Goal: Book appointment/travel/reservation

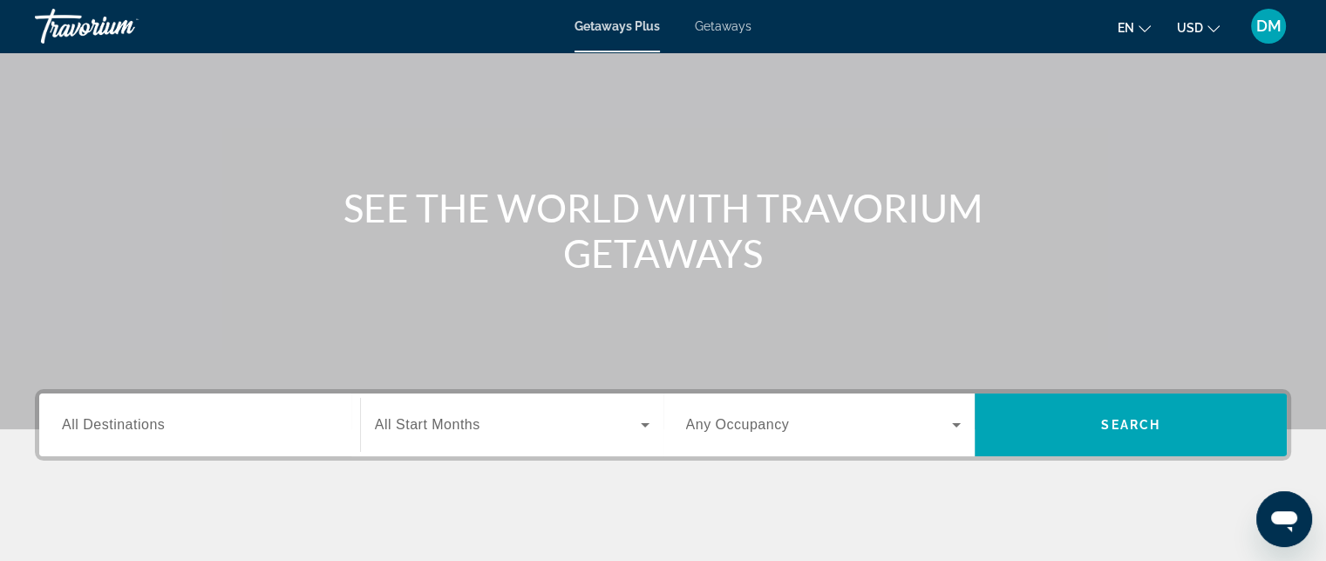
scroll to position [262, 0]
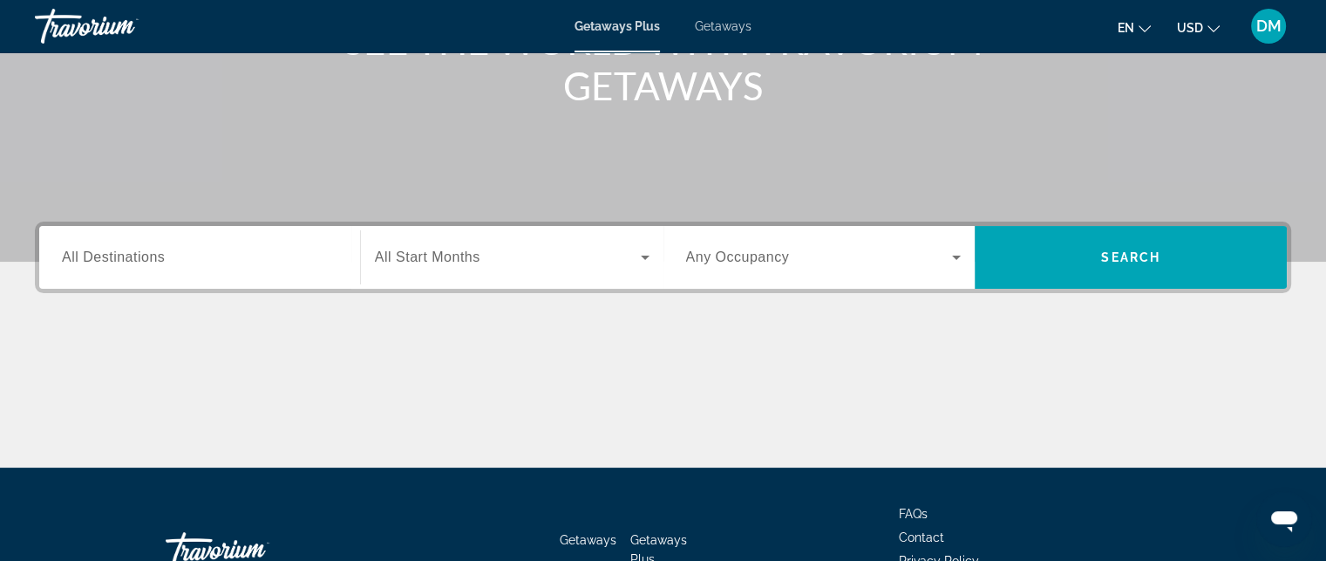
click at [93, 261] on span "All Destinations" at bounding box center [113, 256] width 103 height 15
click at [93, 261] on input "Destination All Destinations" at bounding box center [200, 258] width 276 height 21
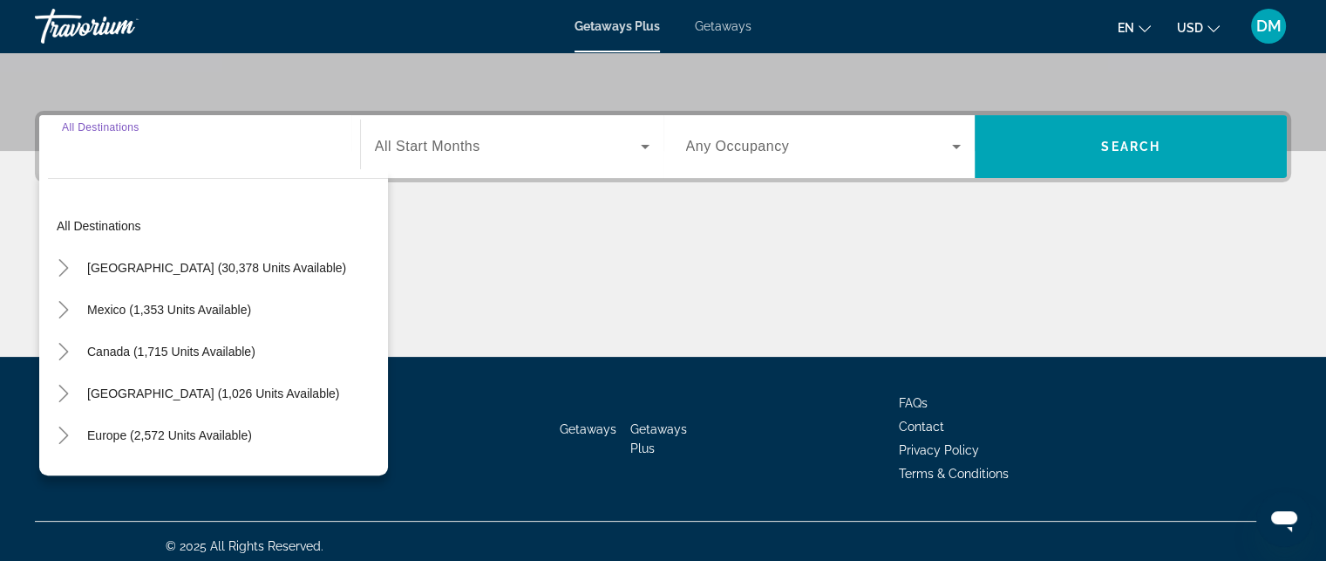
scroll to position [381, 0]
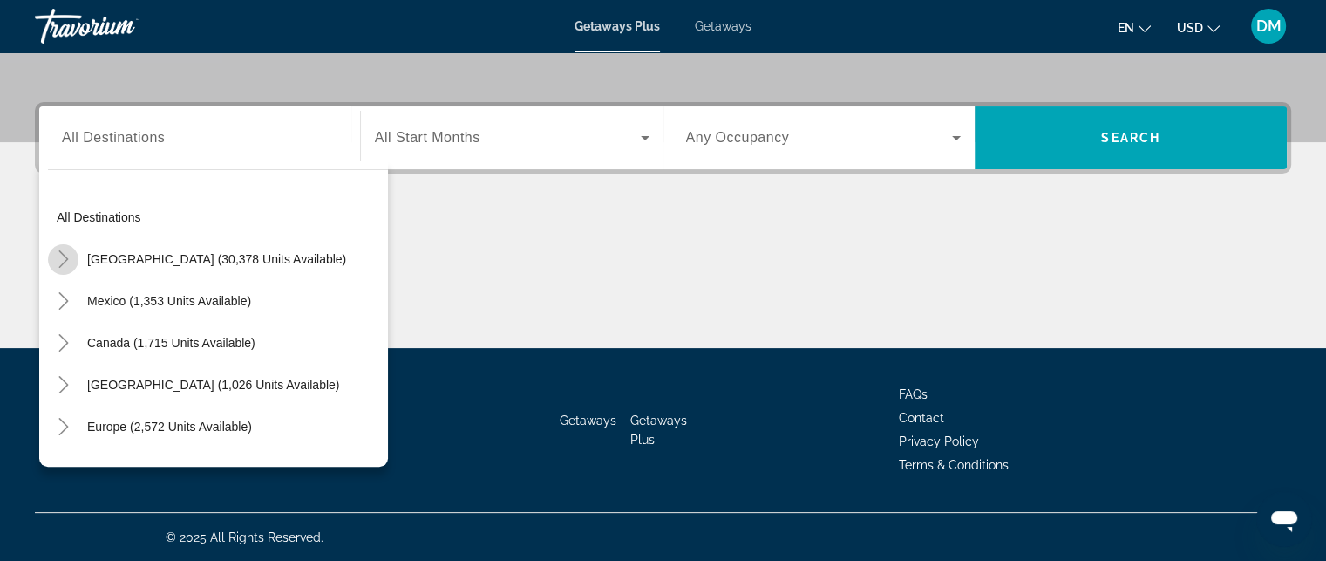
click at [66, 257] on icon "Toggle United States (30,378 units available)" at bounding box center [63, 258] width 10 height 17
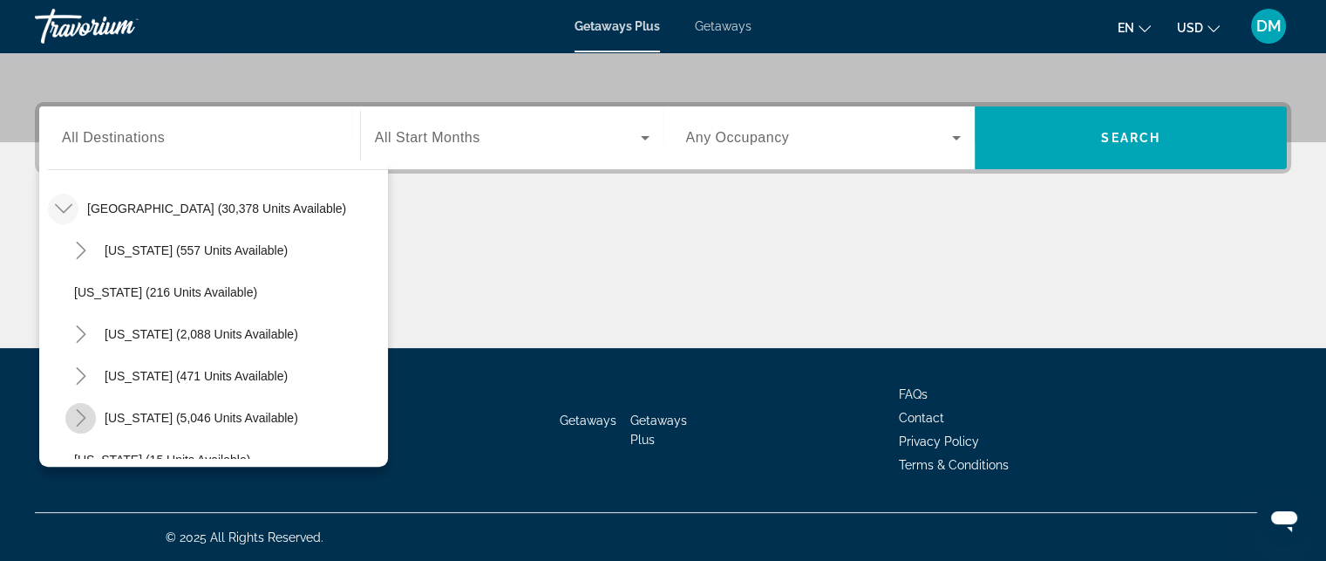
click at [74, 412] on icon "Toggle Florida (5,046 units available)" at bounding box center [80, 417] width 17 height 17
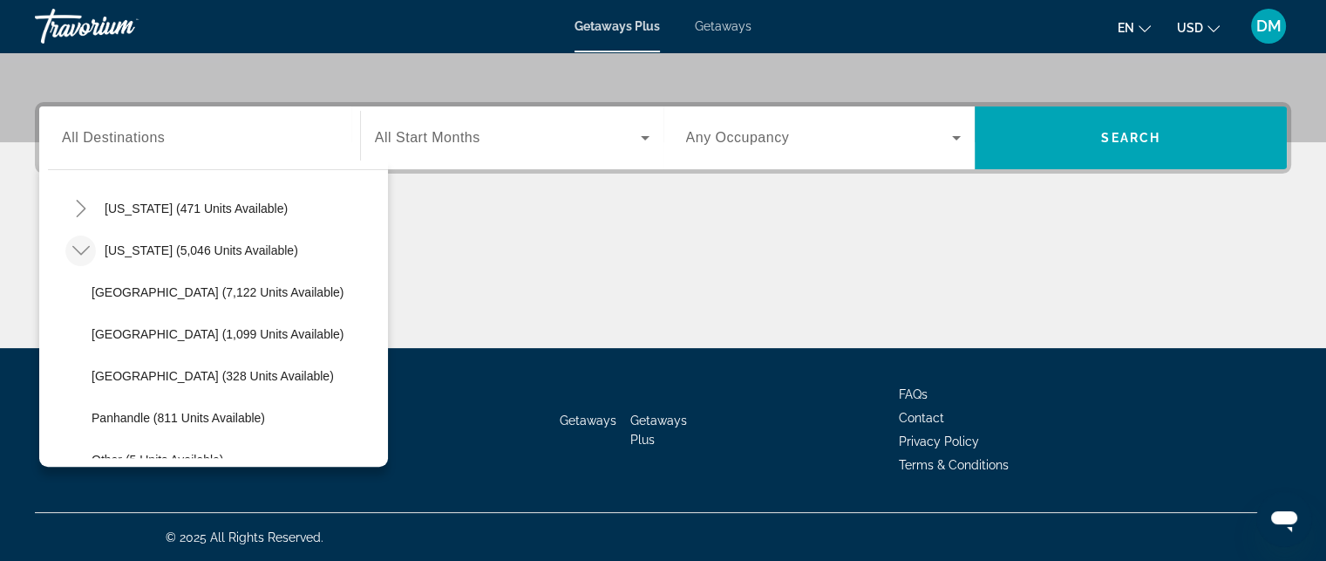
scroll to position [225, 0]
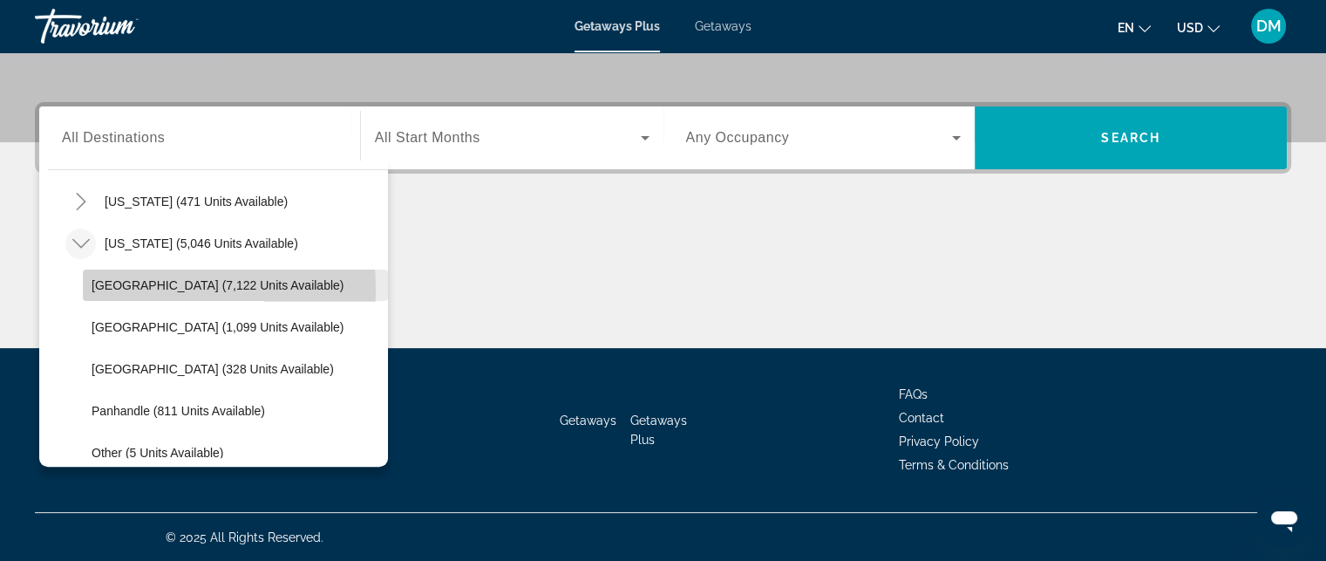
click at [98, 288] on span "[GEOGRAPHIC_DATA] (7,122 units available)" at bounding box center [218, 285] width 252 height 14
type input "**********"
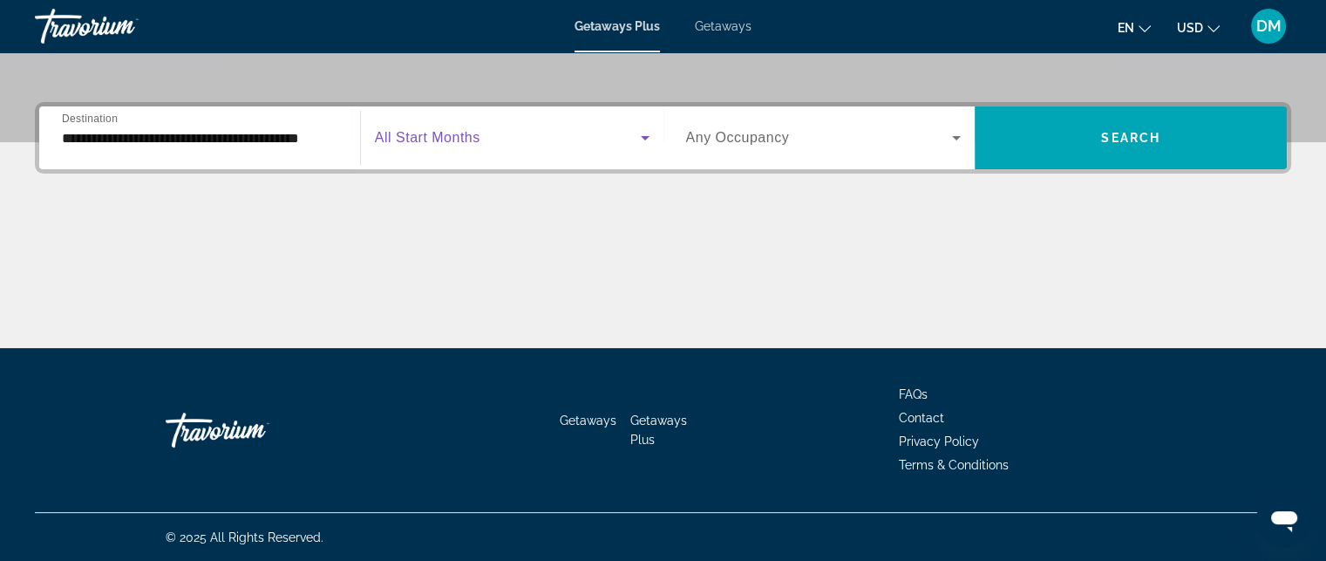
click at [647, 133] on icon "Search widget" at bounding box center [645, 137] width 21 height 21
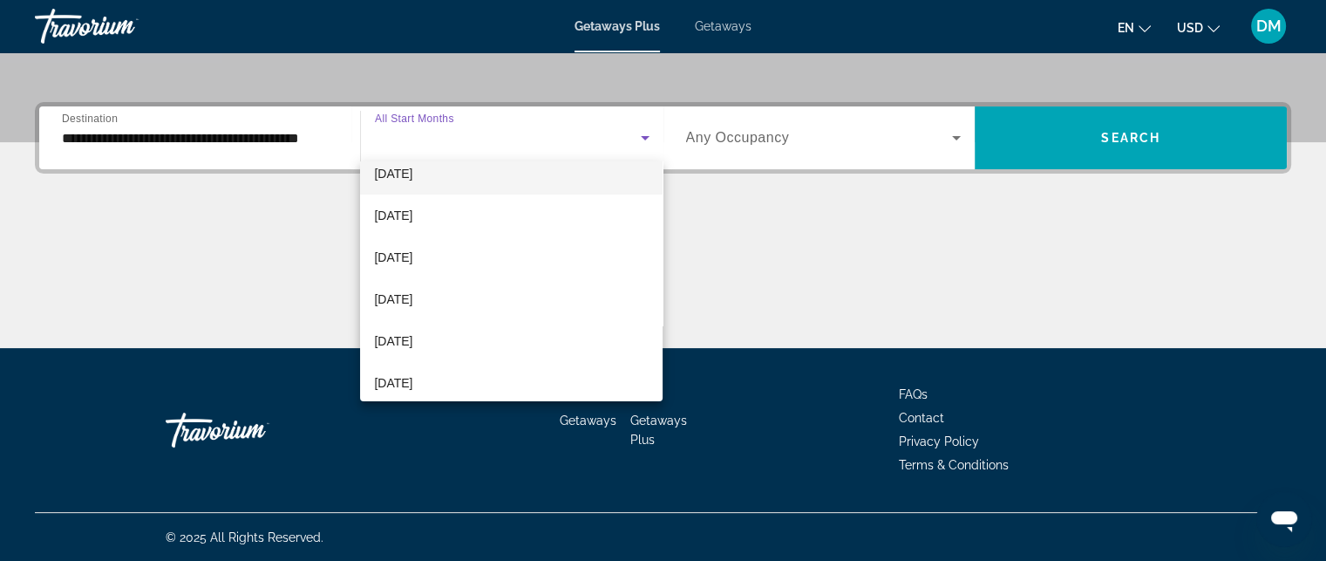
scroll to position [87, 0]
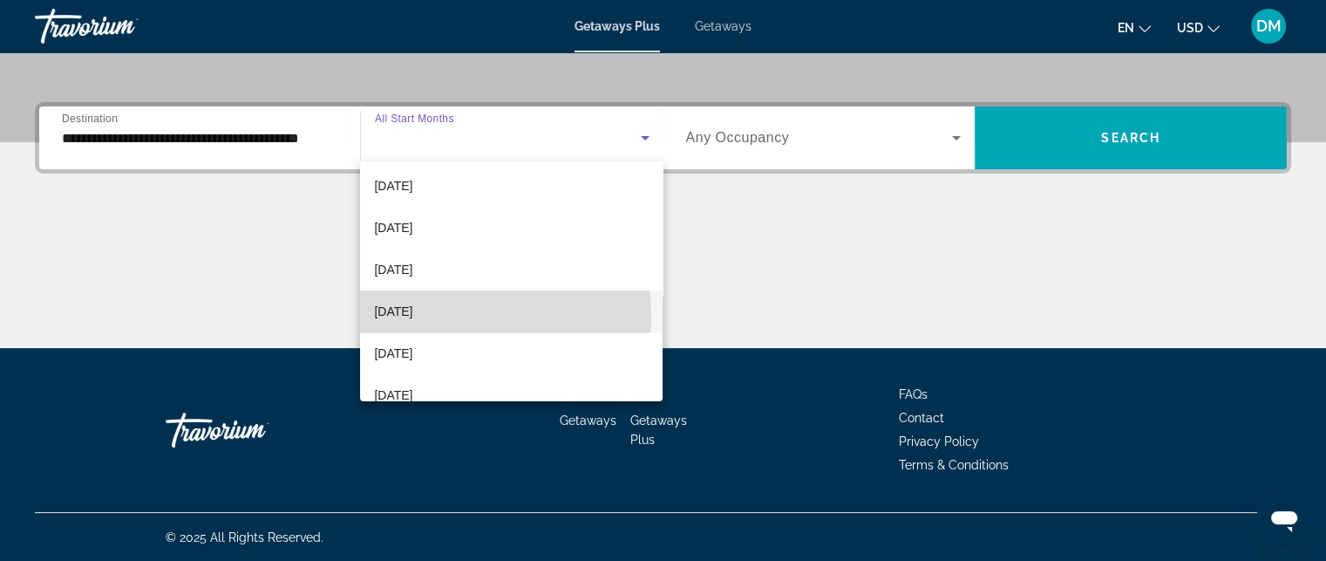
click at [412, 317] on span "[DATE]" at bounding box center [393, 311] width 38 height 21
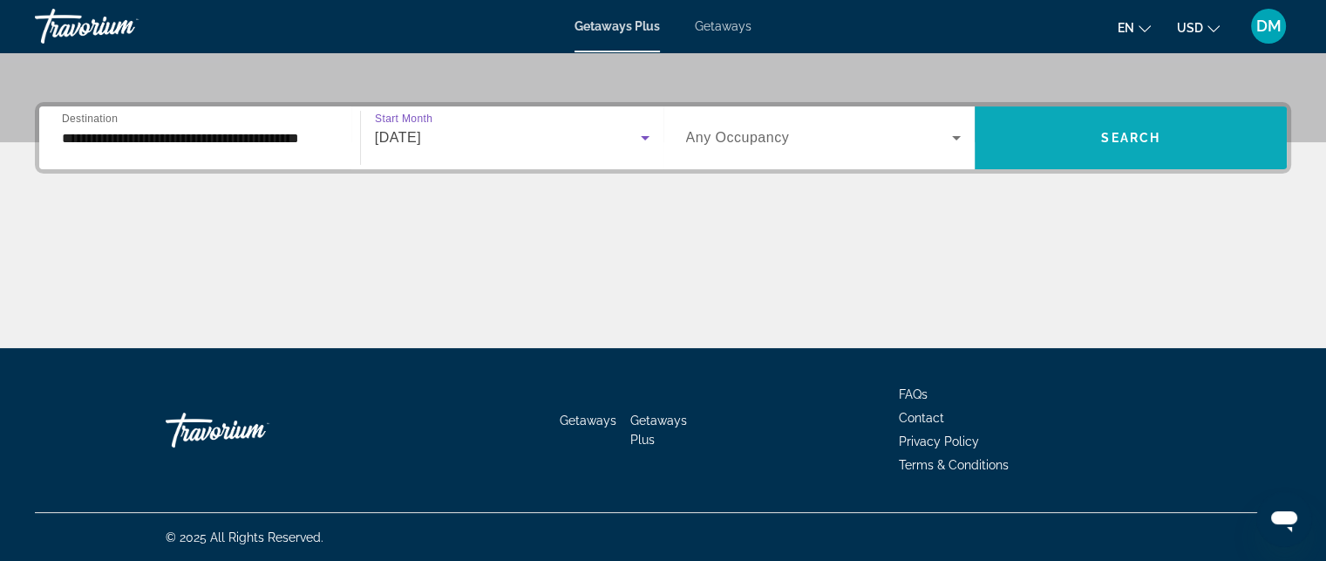
click at [1097, 132] on span "Search widget" at bounding box center [1131, 138] width 312 height 42
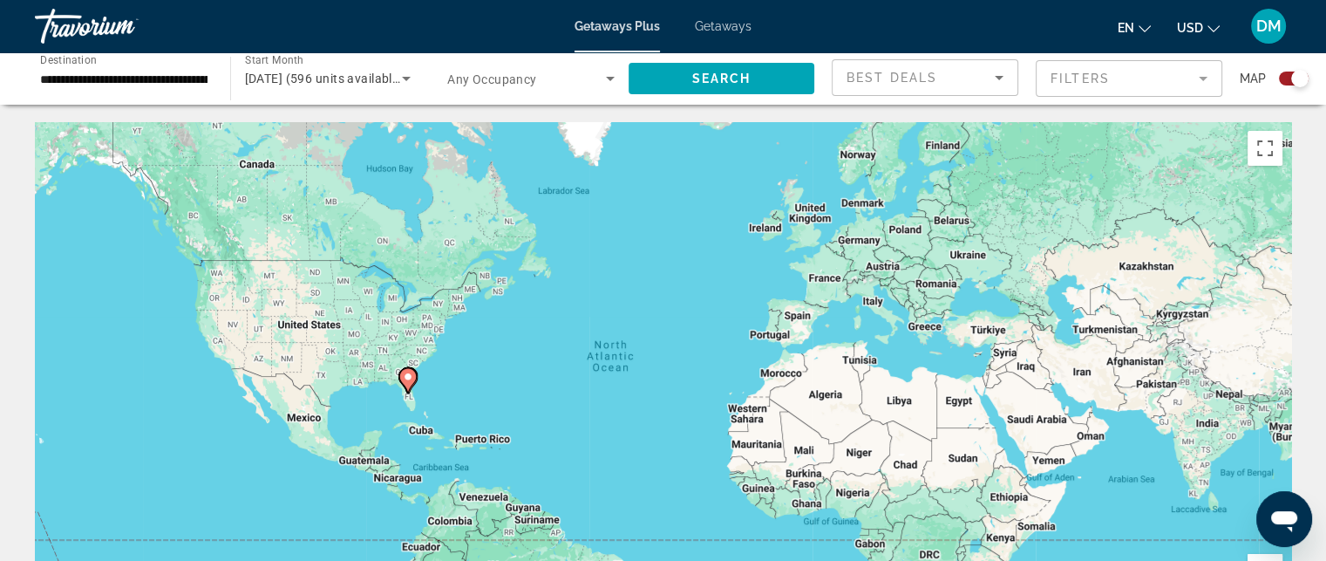
click at [723, 24] on span "Getaways" at bounding box center [723, 26] width 57 height 14
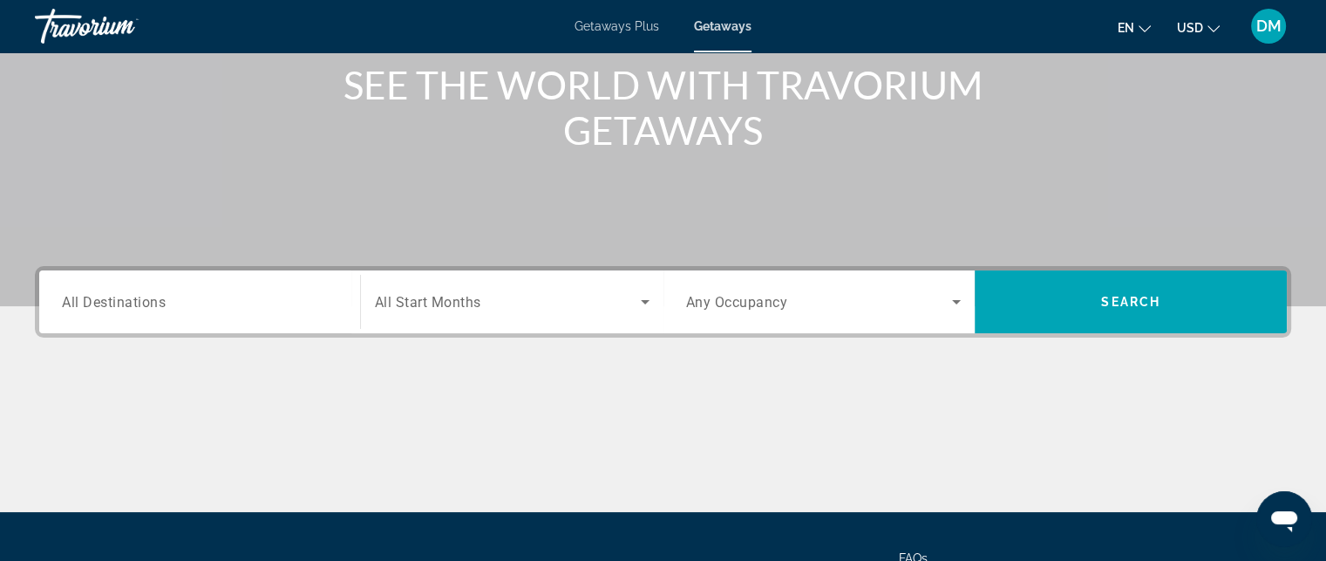
scroll to position [262, 0]
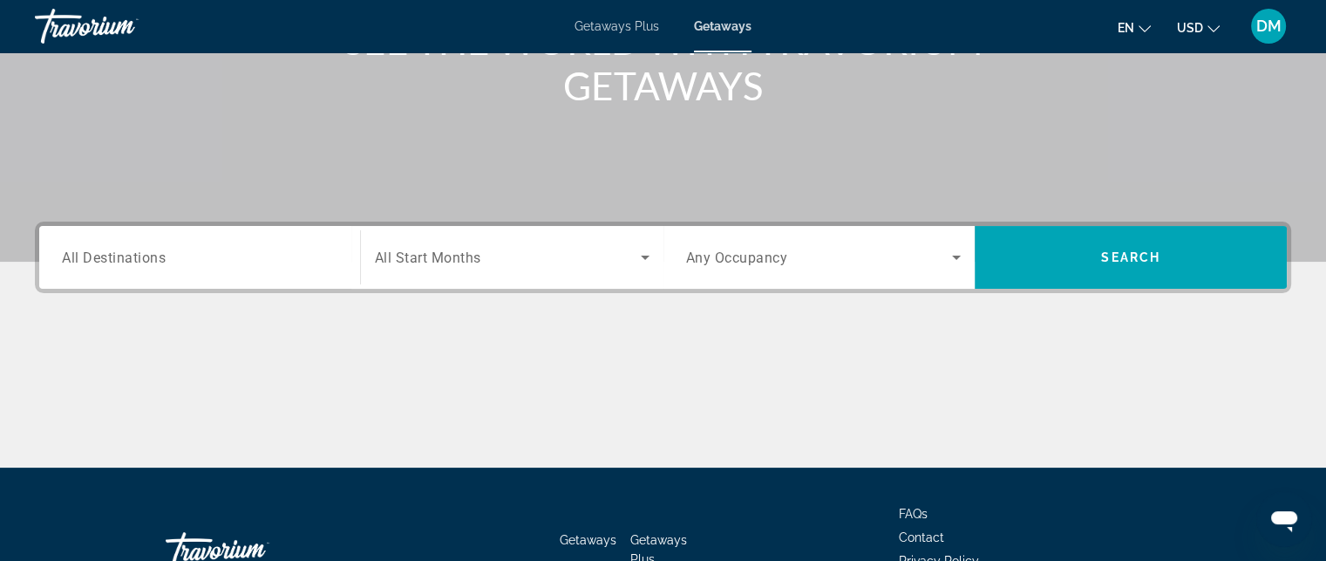
click at [160, 257] on span "All Destinations" at bounding box center [114, 257] width 104 height 17
click at [160, 257] on input "Destination All Destinations" at bounding box center [200, 258] width 276 height 21
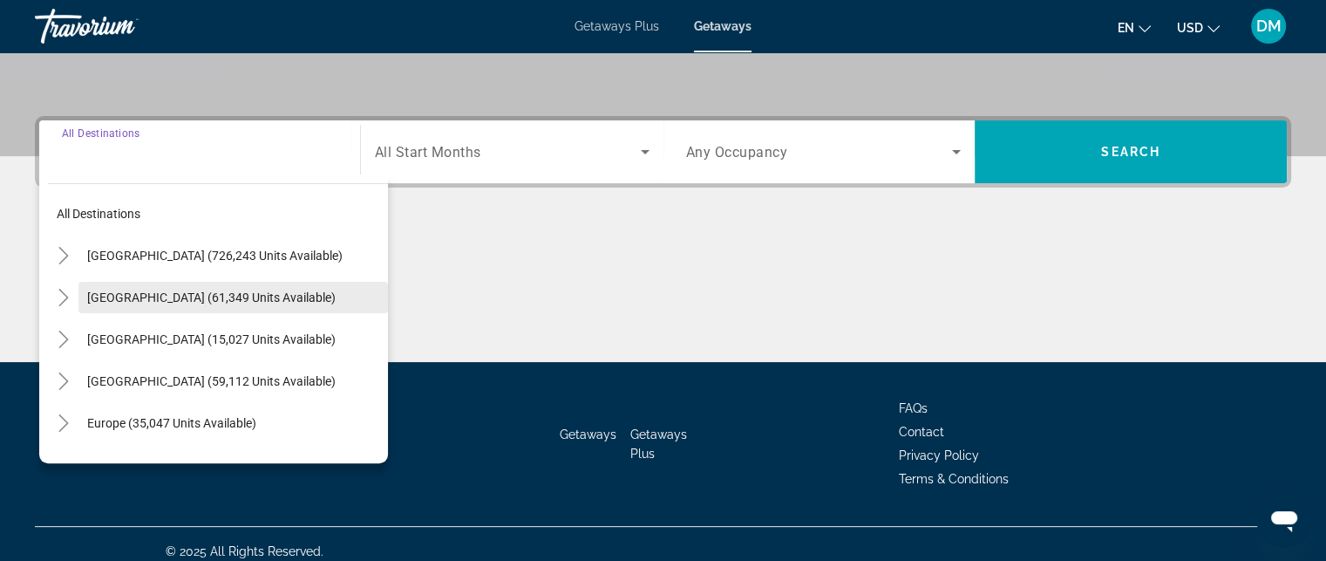
scroll to position [381, 0]
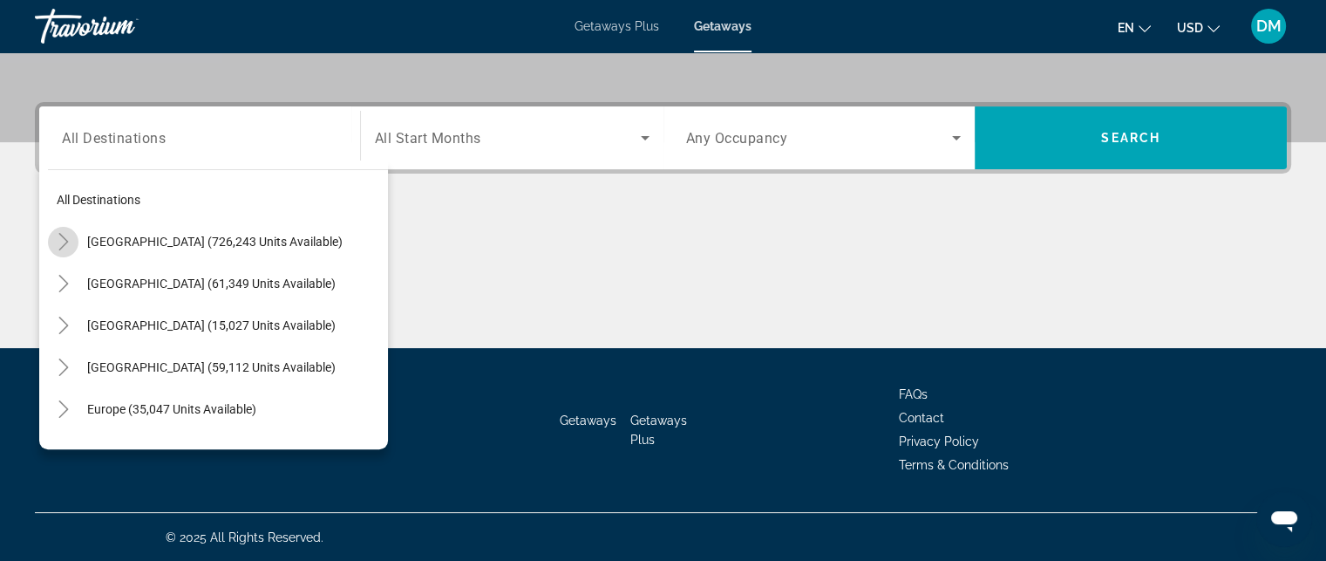
click at [58, 245] on icon "Toggle United States (726,243 units available)" at bounding box center [63, 241] width 17 height 17
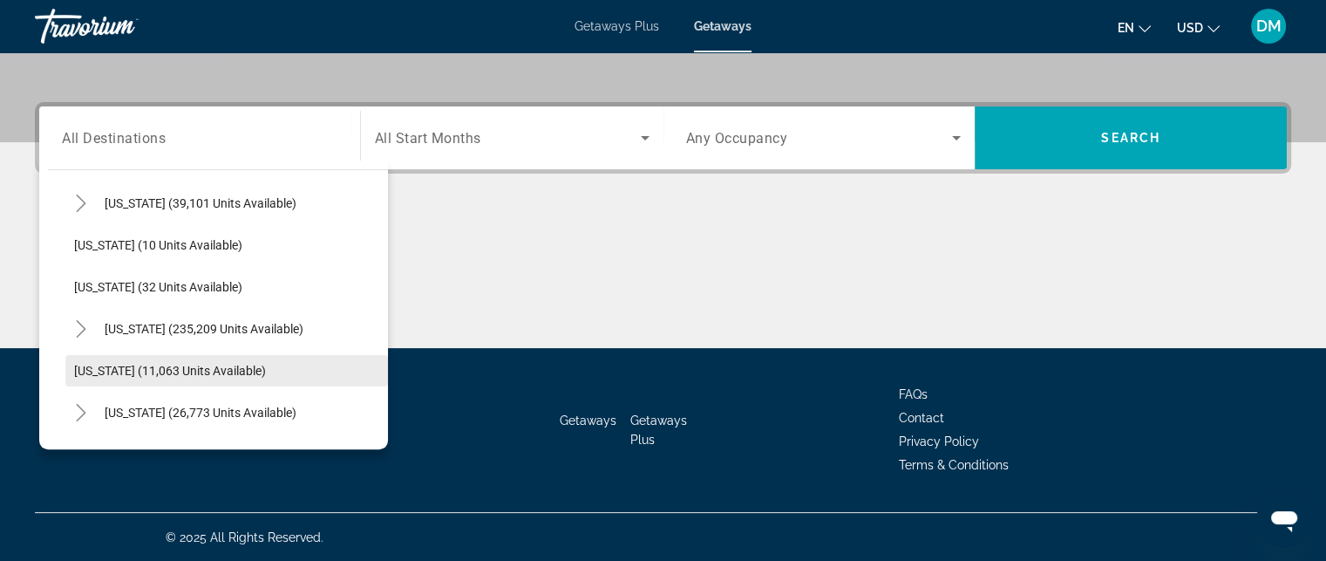
scroll to position [225, 0]
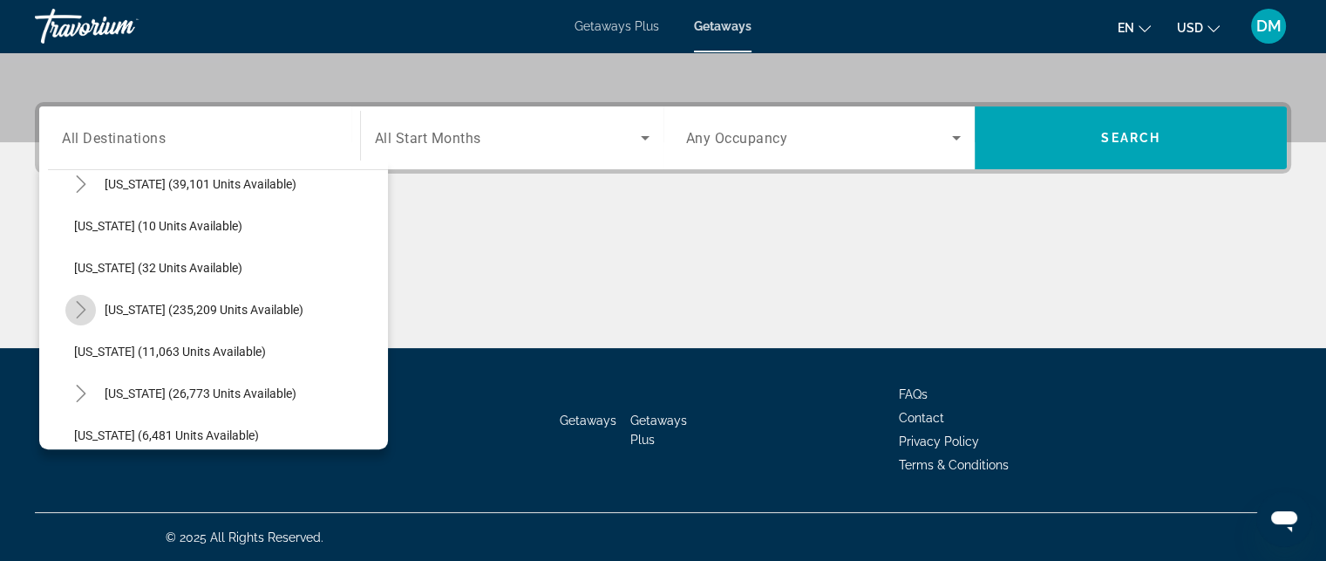
click at [70, 313] on mat-icon "Toggle Florida (235,209 units available)" at bounding box center [80, 310] width 31 height 31
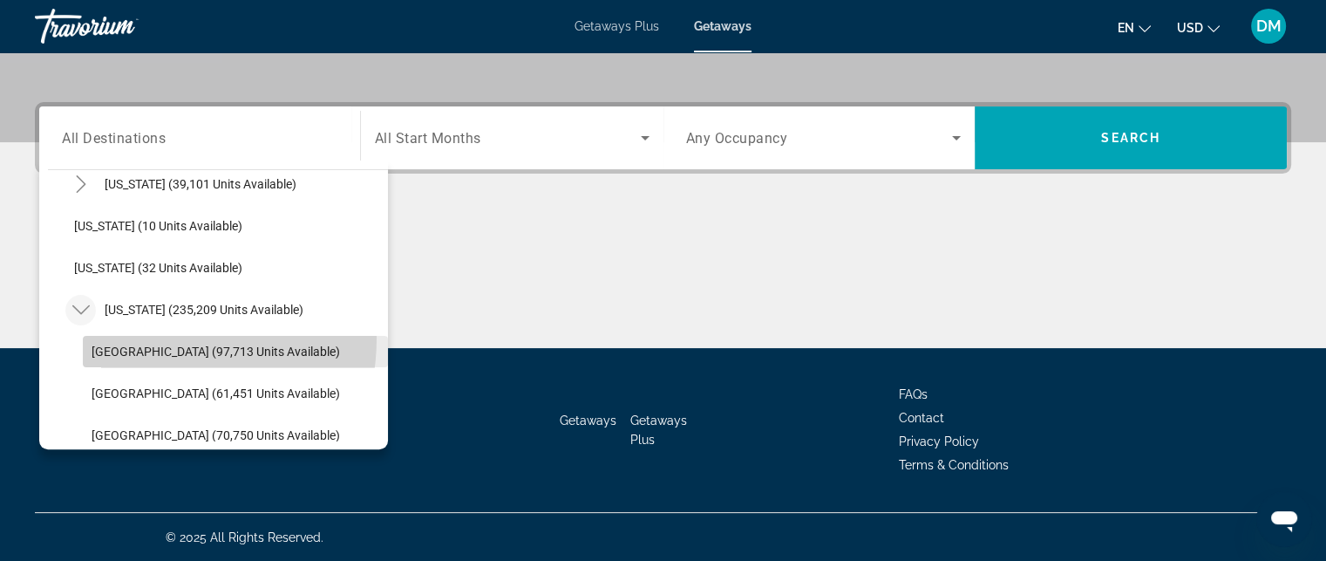
click at [127, 336] on span "Search widget" at bounding box center [235, 351] width 305 height 42
type input "**********"
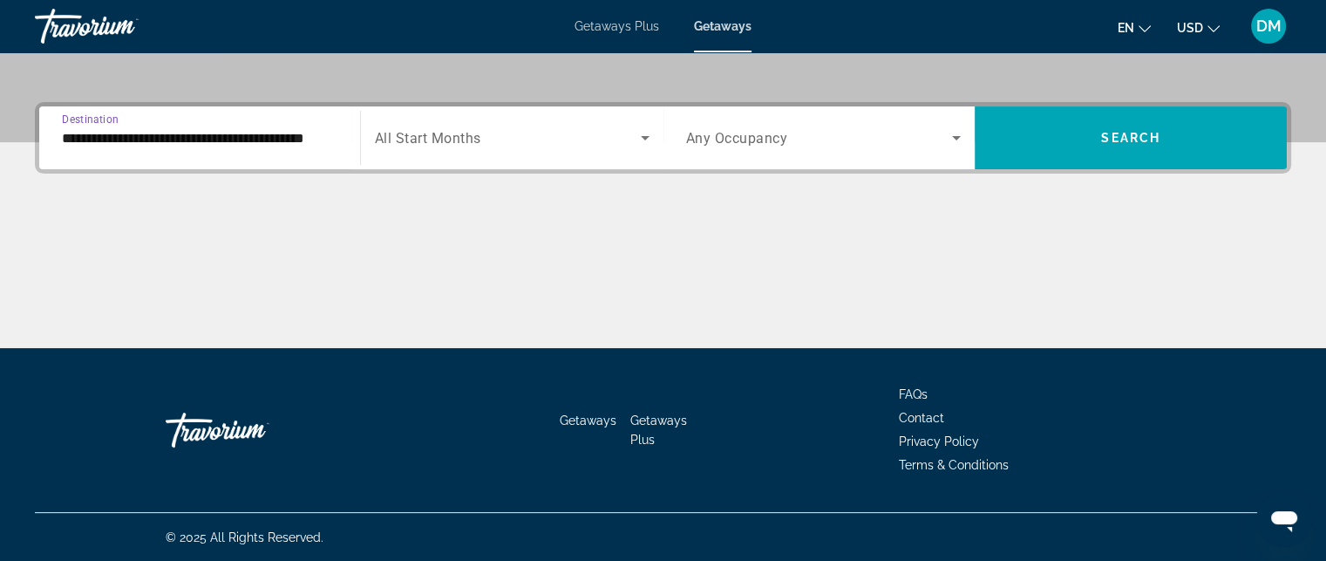
click at [643, 139] on icon "Search widget" at bounding box center [645, 137] width 21 height 21
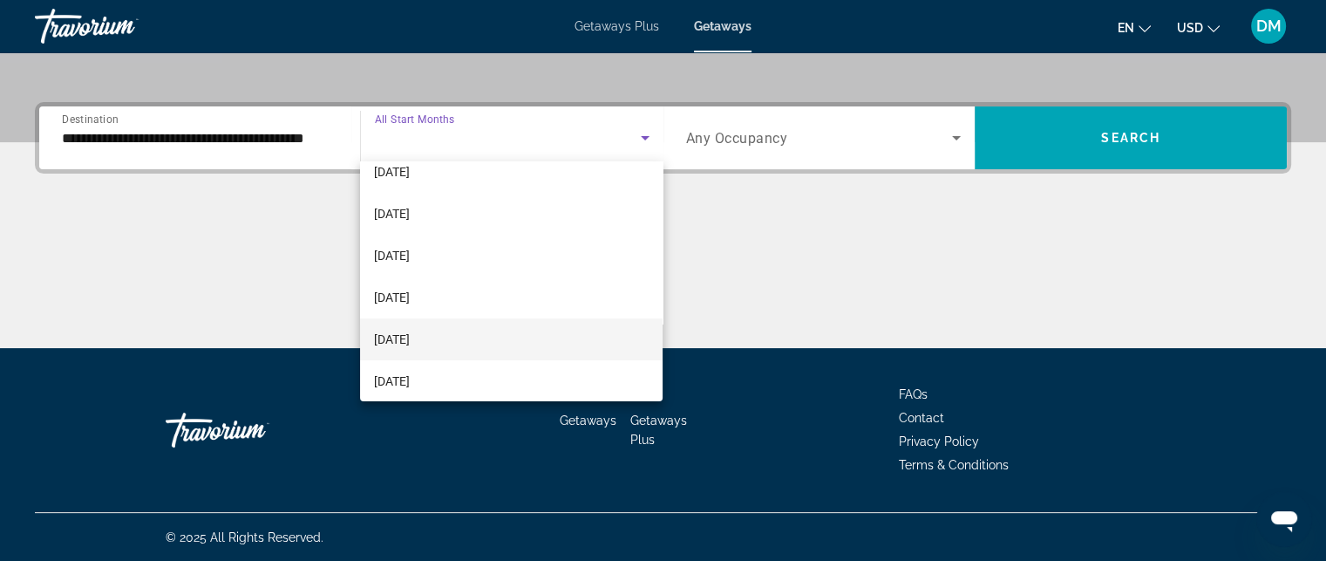
scroll to position [87, 0]
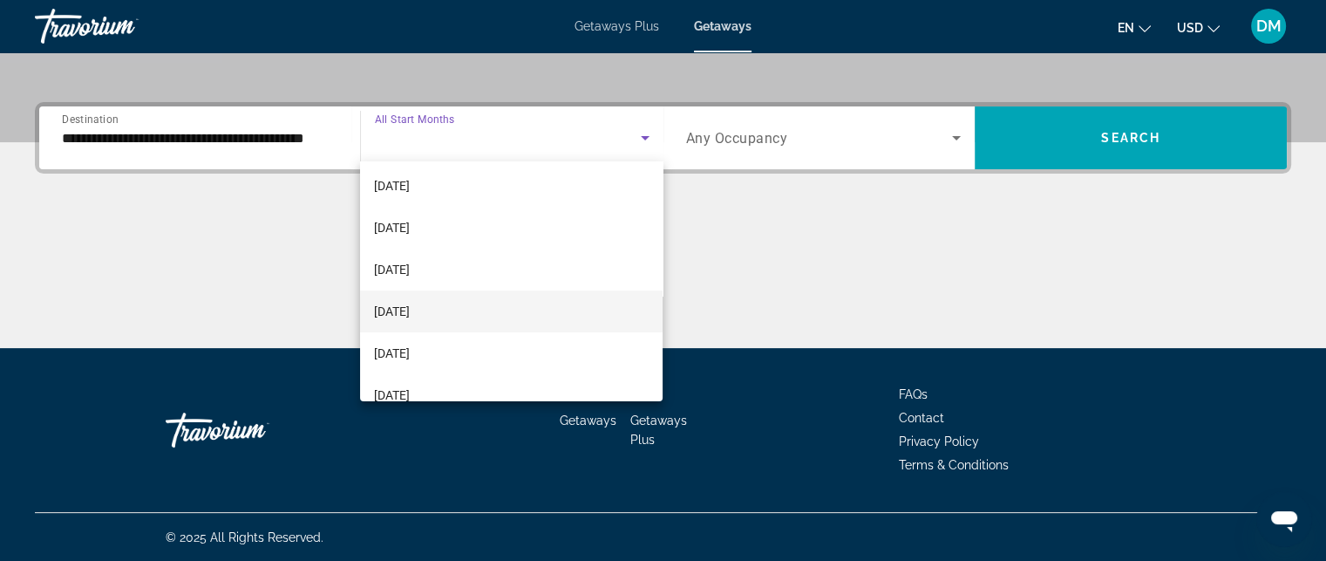
click at [410, 306] on span "[DATE]" at bounding box center [392, 311] width 36 height 21
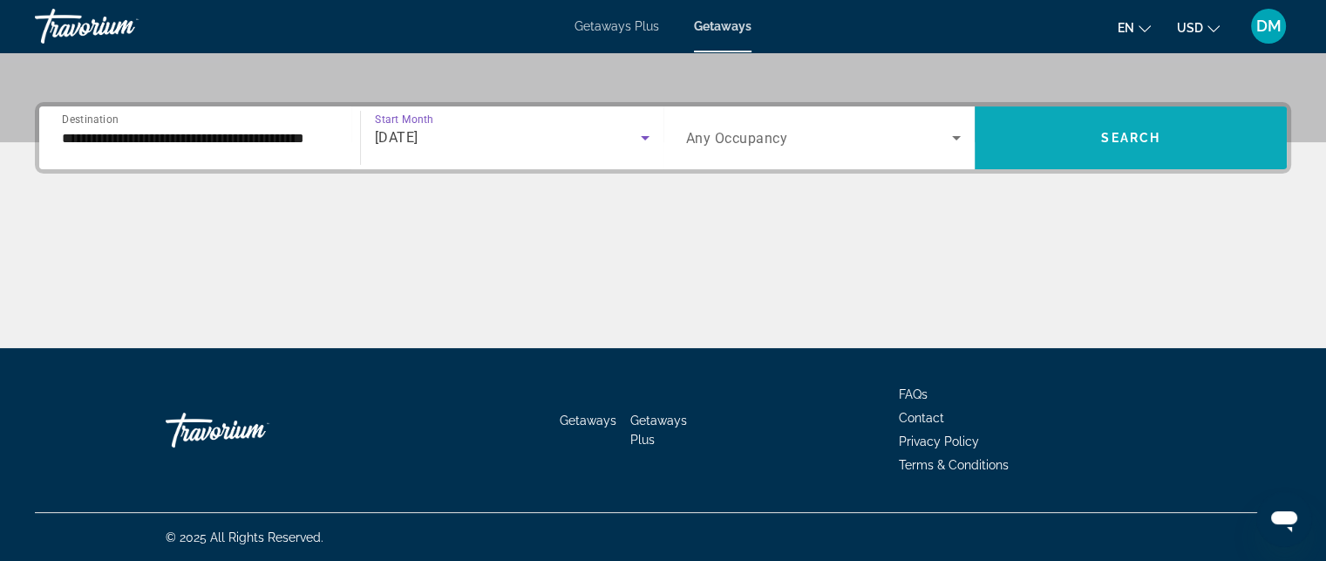
click at [1104, 125] on span "Search widget" at bounding box center [1131, 138] width 312 height 42
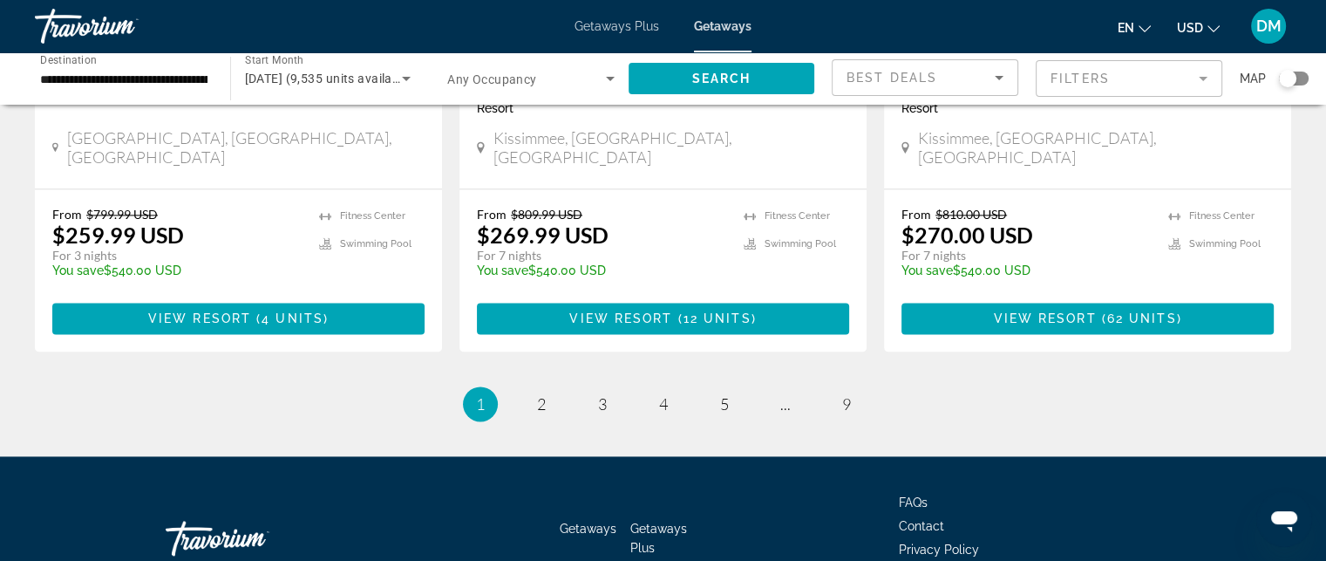
scroll to position [2337, 0]
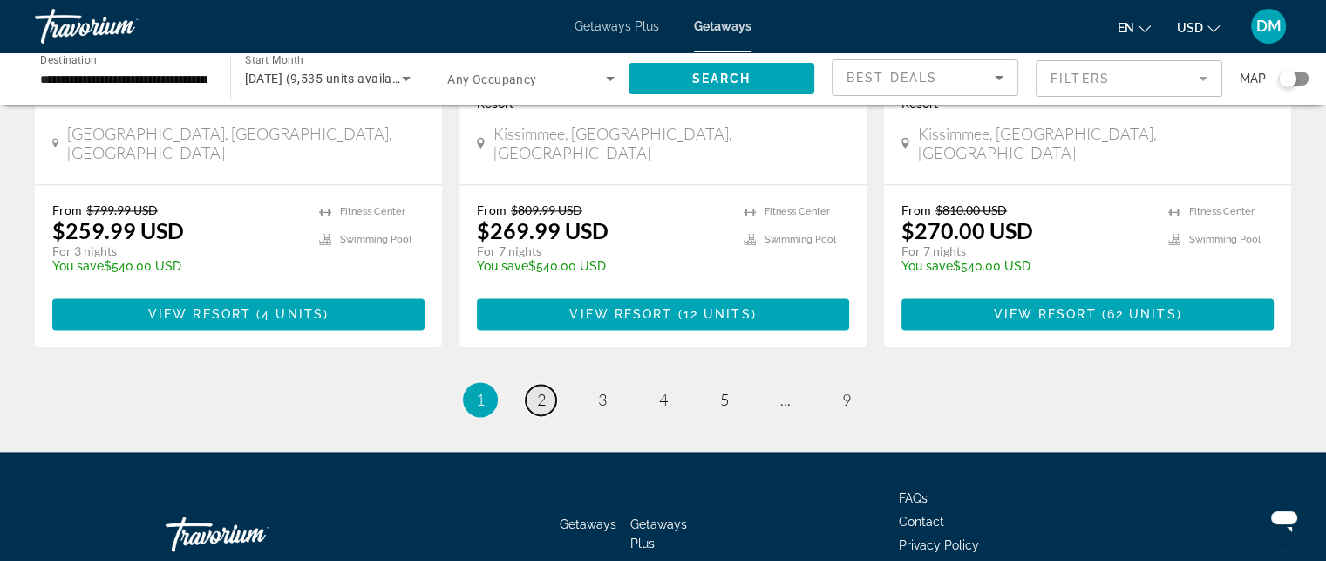
click at [540, 390] on span "2" at bounding box center [541, 399] width 9 height 19
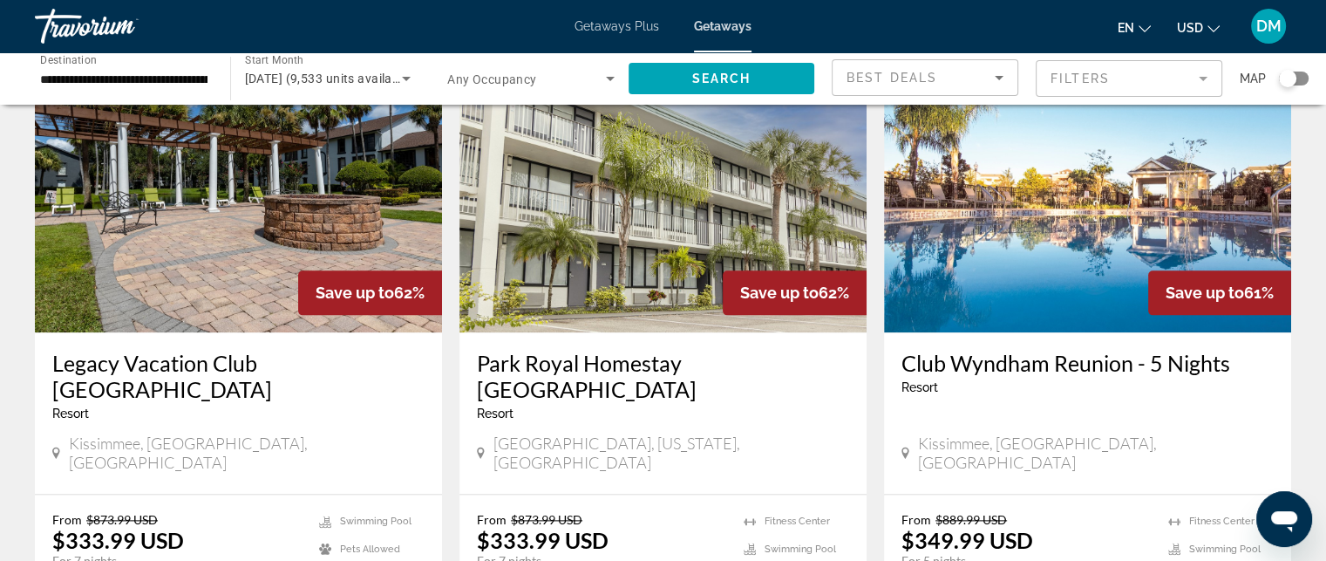
scroll to position [2093, 0]
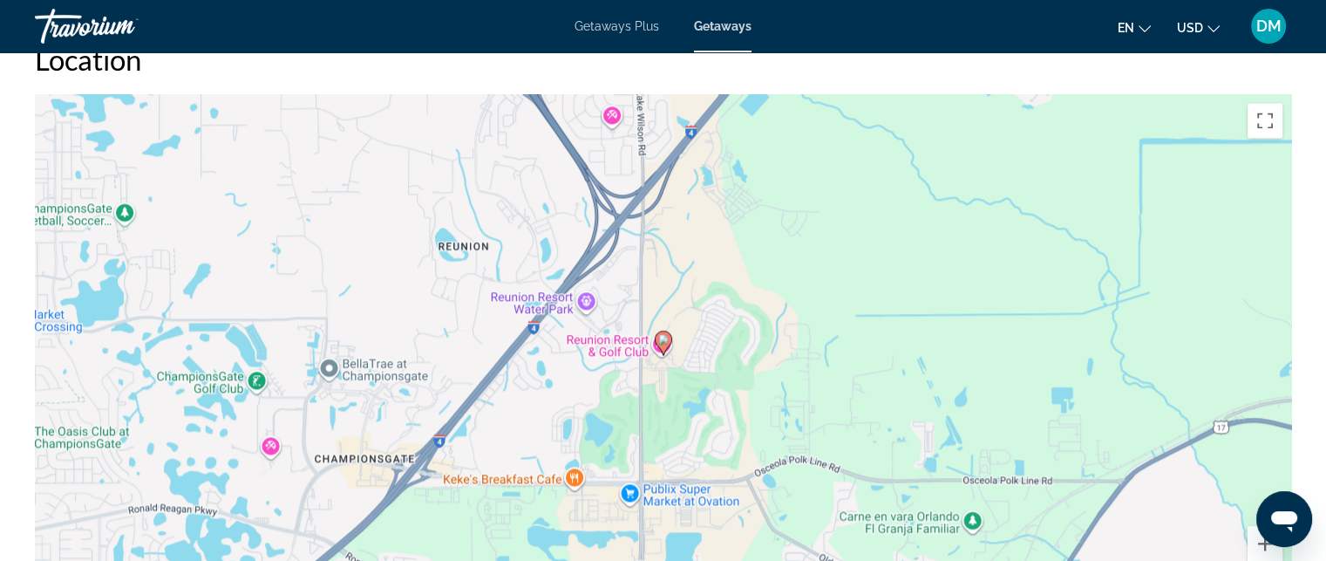
scroll to position [1964, 0]
